Goal: Transaction & Acquisition: Book appointment/travel/reservation

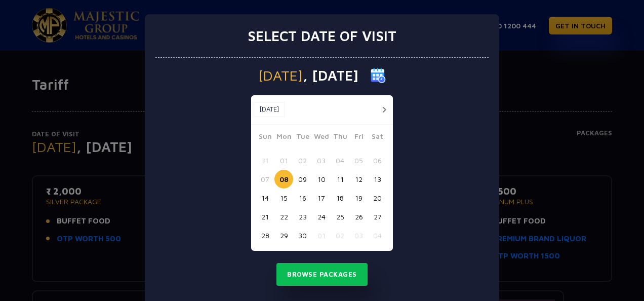
click at [383, 111] on button "button" at bounding box center [383, 109] width 13 height 13
click at [280, 238] on button "27" at bounding box center [283, 235] width 19 height 19
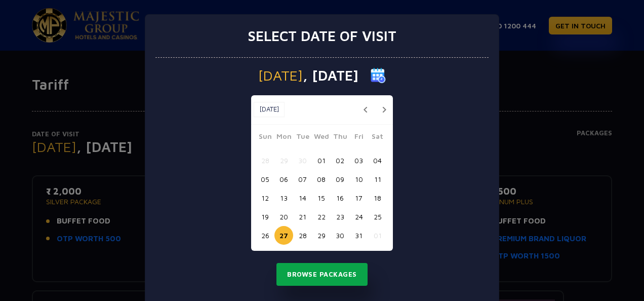
click at [342, 272] on button "Browse Packages" at bounding box center [321, 274] width 91 height 23
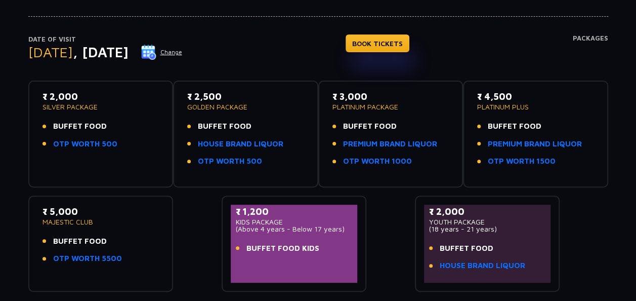
scroll to position [152, 0]
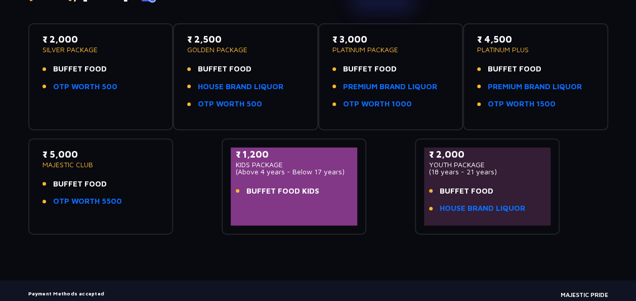
drag, startPoint x: 44, startPoint y: 38, endPoint x: 139, endPoint y: 38, distance: 95.1
click at [139, 38] on p "₹ 2,000" at bounding box center [100, 39] width 117 height 14
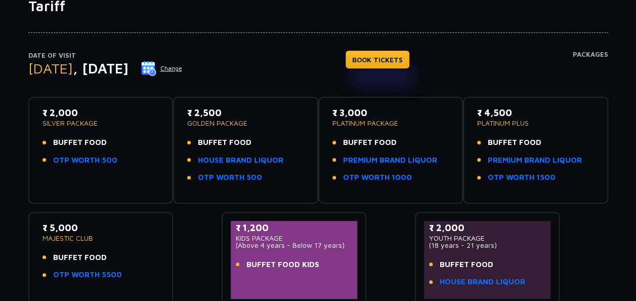
scroll to position [0, 0]
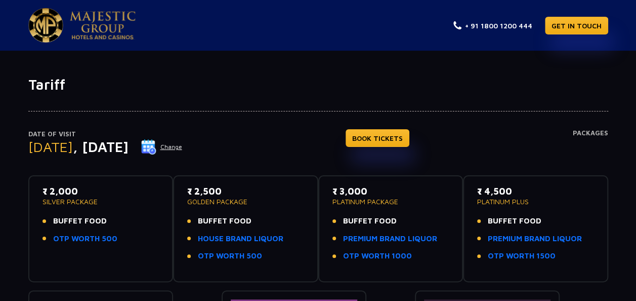
drag, startPoint x: 190, startPoint y: 189, endPoint x: 245, endPoint y: 189, distance: 55.1
click at [245, 189] on p "₹ 2,500" at bounding box center [245, 191] width 117 height 14
click at [323, 151] on div "Date of Visit [DATE] Change BOOK TICKETS Packages" at bounding box center [318, 152] width 580 height 47
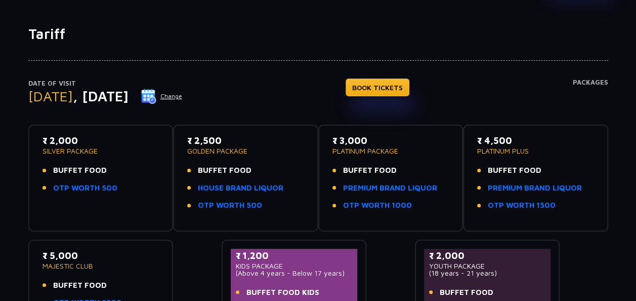
drag, startPoint x: 52, startPoint y: 141, endPoint x: 587, endPoint y: 214, distance: 540.2
click at [587, 214] on div "₹ 2,000 SILVER PACKAGE BUFFET FOOD OTP WORTH 500 ₹ 2,500 GOLDEN PACKAGE BUFFET …" at bounding box center [318, 225] width 580 height 219
click at [587, 214] on div "₹ 4,500 PLATINUM PLUS BUFFET FOOD PREMIUM BRAND LIQUOR OTP WORTH 1500" at bounding box center [535, 175] width 117 height 83
drag, startPoint x: 590, startPoint y: 214, endPoint x: -2, endPoint y: 124, distance: 599.1
click at [0, 124] on html "+ 91 1800 1200 444 GET IN TOUCH Tariff Date of Visit [DATE] Change BOOK TICKETS…" at bounding box center [318, 203] width 636 height 508
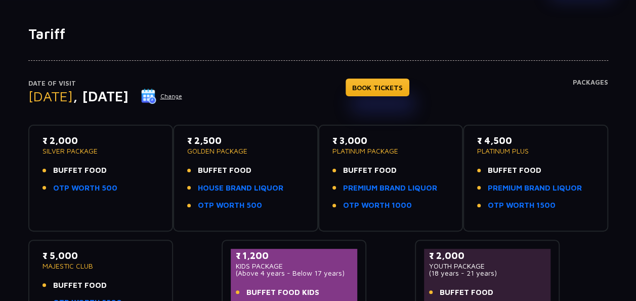
click at [33, 124] on div "₹ 2,000 SILVER PACKAGE BUFFET FOOD OTP WORTH 500" at bounding box center [100, 177] width 145 height 107
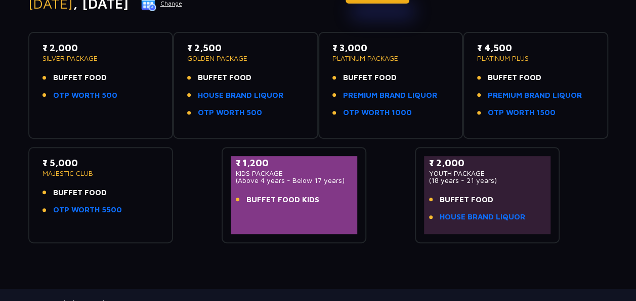
scroll to position [202, 0]
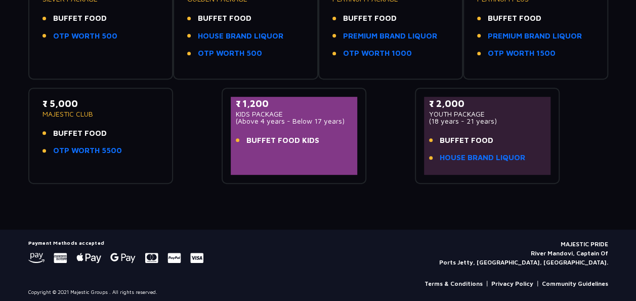
drag, startPoint x: 35, startPoint y: 133, endPoint x: 557, endPoint y: 181, distance: 523.3
click at [557, 181] on div "₹ 2,000 SILVER PACKAGE BUFFET FOOD OTP WORTH 500 ₹ 2,500 GOLDEN PACKAGE BUFFET …" at bounding box center [318, 74] width 580 height 219
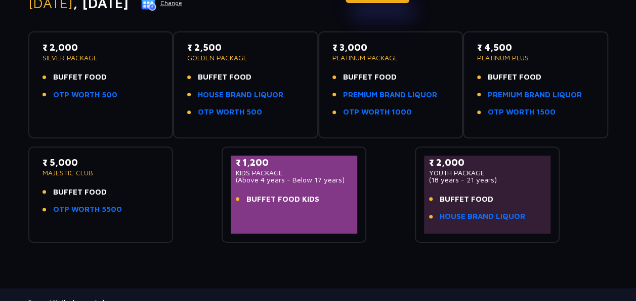
scroll to position [101, 0]
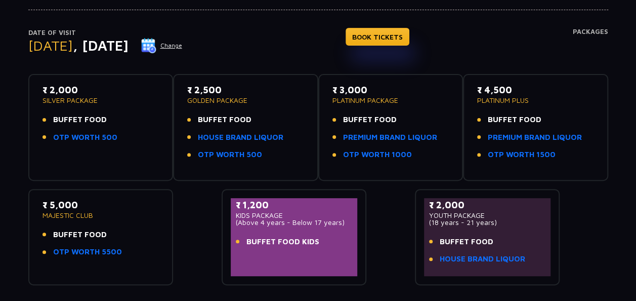
click at [173, 134] on div "₹ 2,500 GOLDEN PACKAGE BUFFET FOOD HOUSE BRAND LIQUOR OTP WORTH 500" at bounding box center [245, 127] width 145 height 107
